Goal: Task Accomplishment & Management: Use online tool/utility

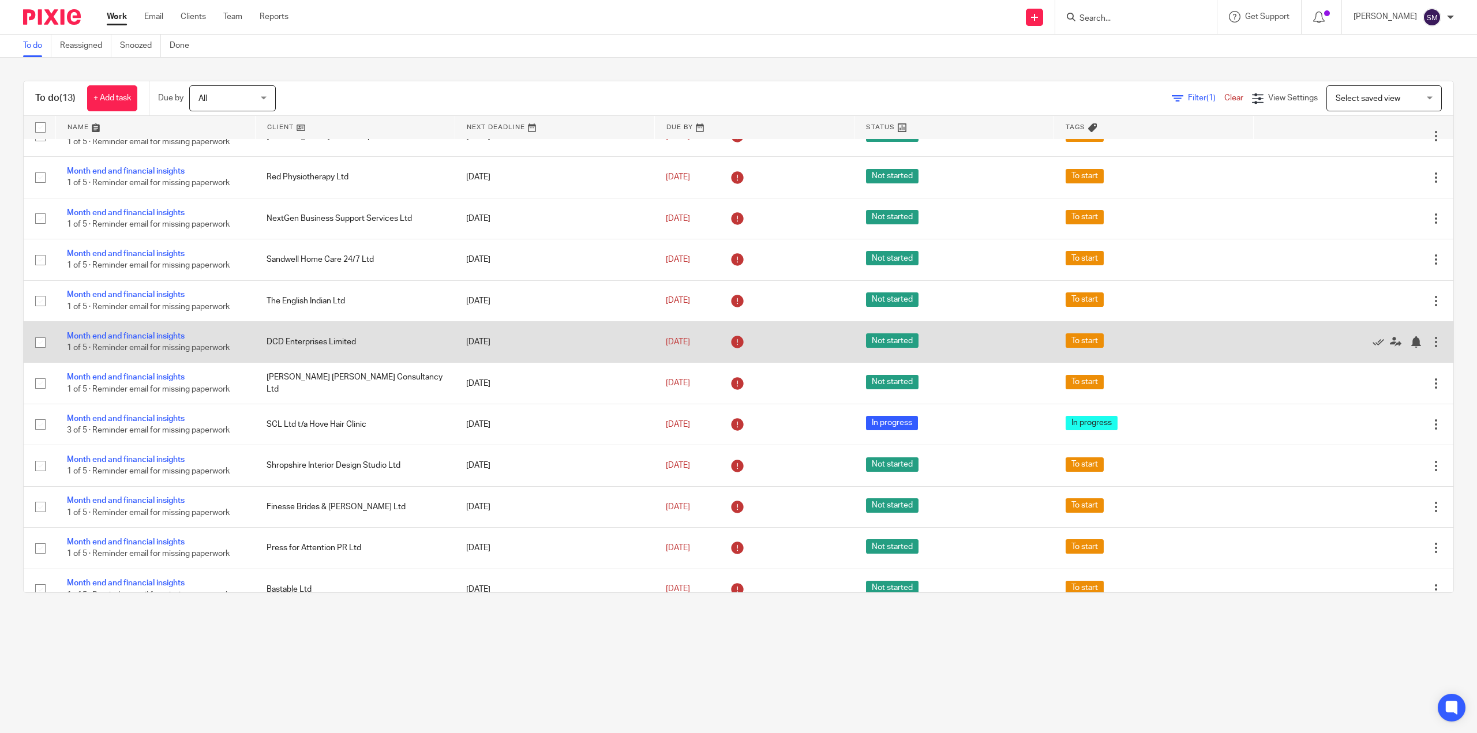
scroll to position [82, 0]
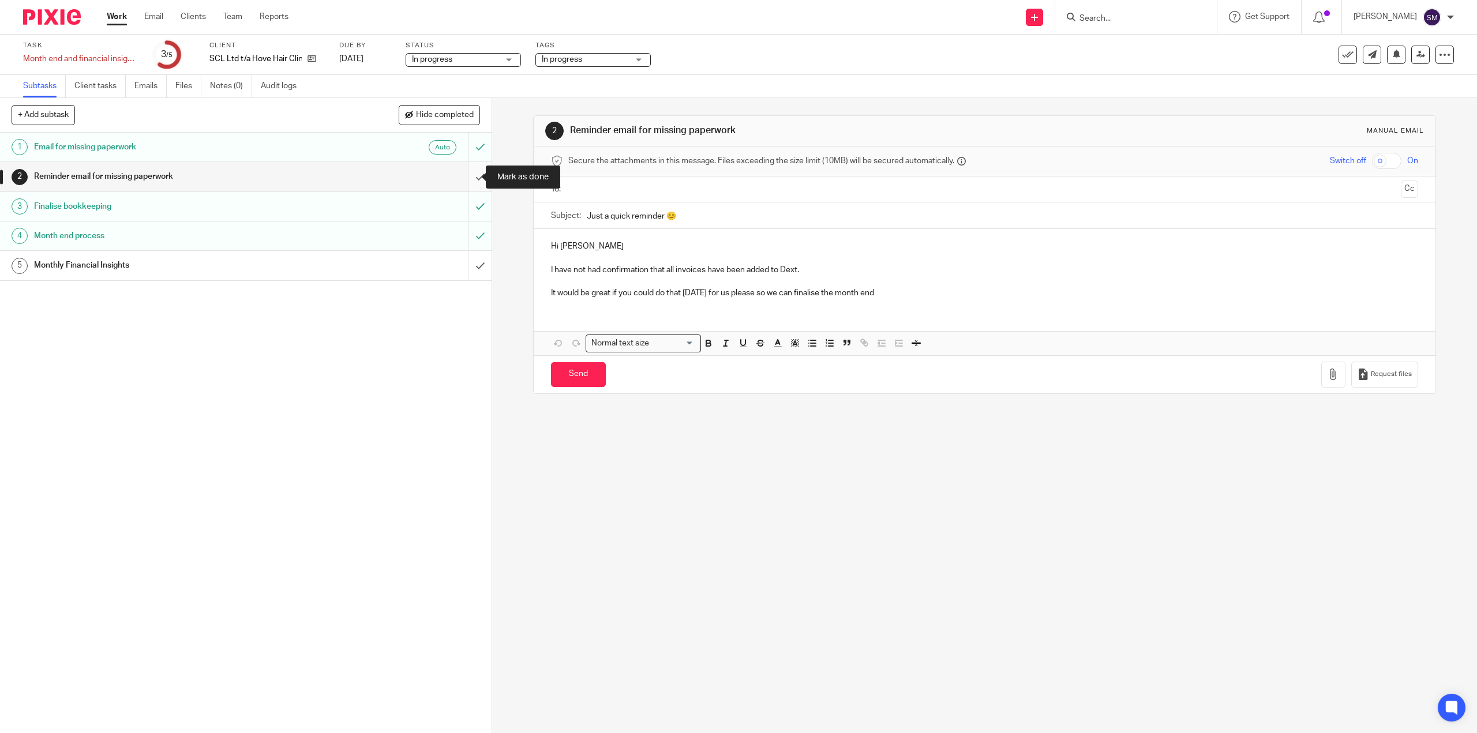
click at [470, 174] on input "submit" at bounding box center [245, 176] width 491 height 29
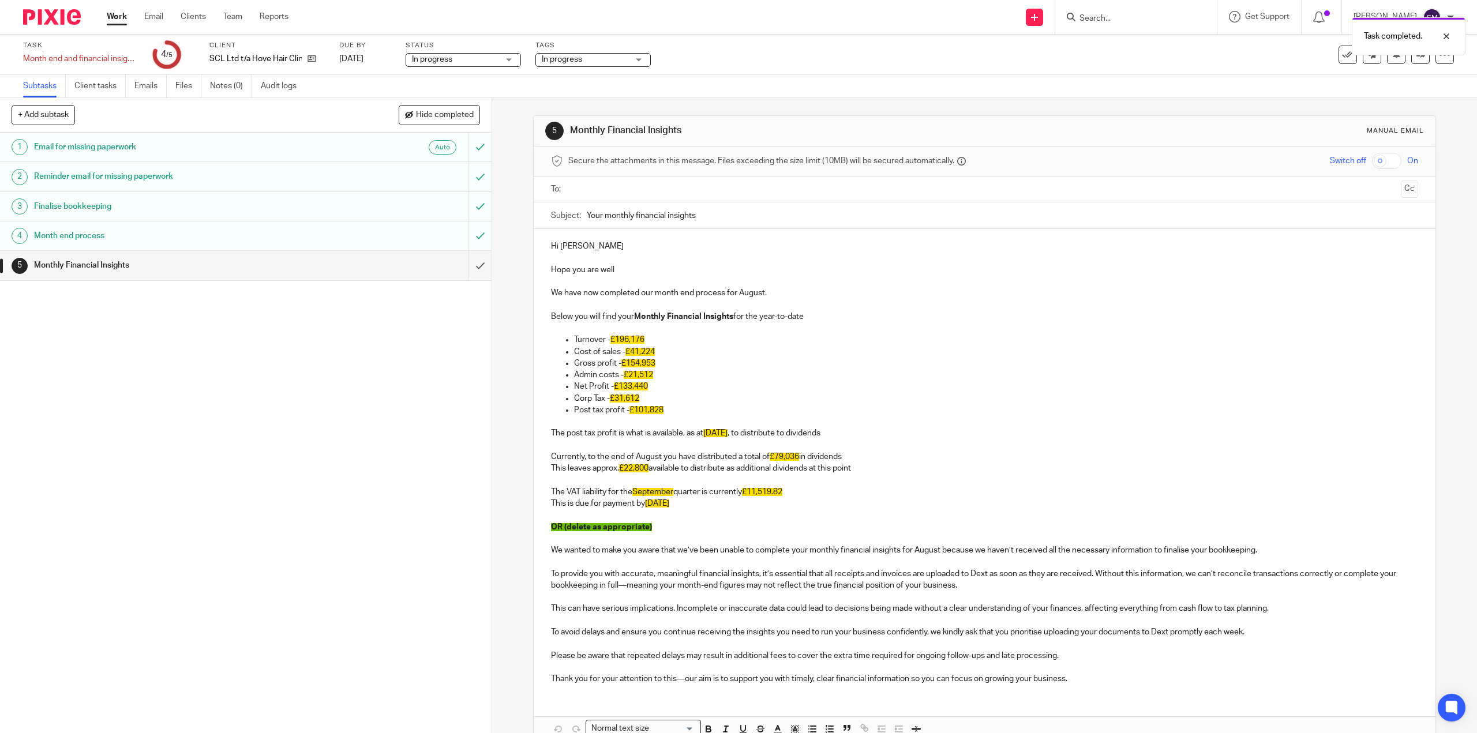
click at [383, 242] on div "Month end process" at bounding box center [245, 235] width 423 height 17
